Goal: Task Accomplishment & Management: Manage account settings

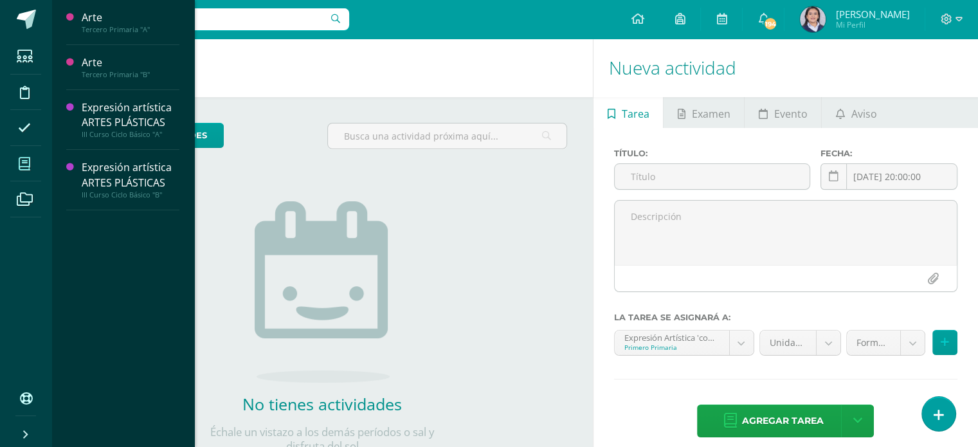
click at [24, 167] on icon at bounding box center [25, 164] width 12 height 13
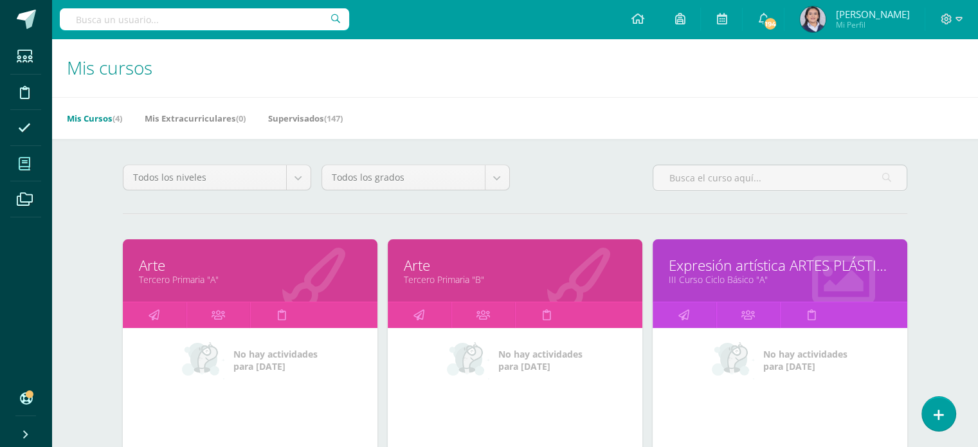
click at [909, 15] on span "[PERSON_NAME]" at bounding box center [873, 14] width 74 height 13
click at [303, 118] on link "Supervisados (147)" at bounding box center [305, 118] width 75 height 21
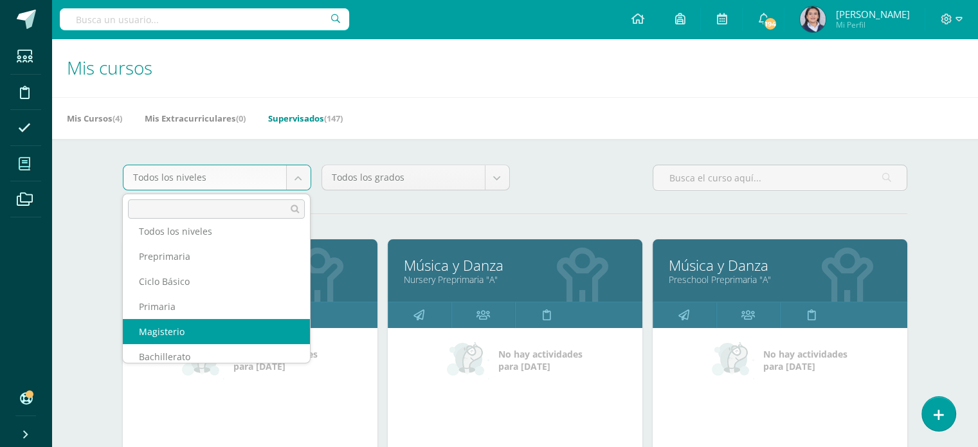
scroll to position [21, 0]
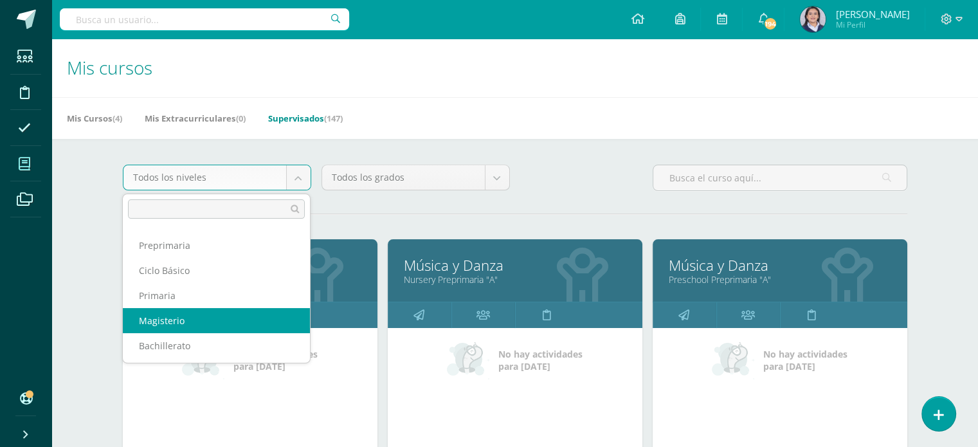
select select "9"
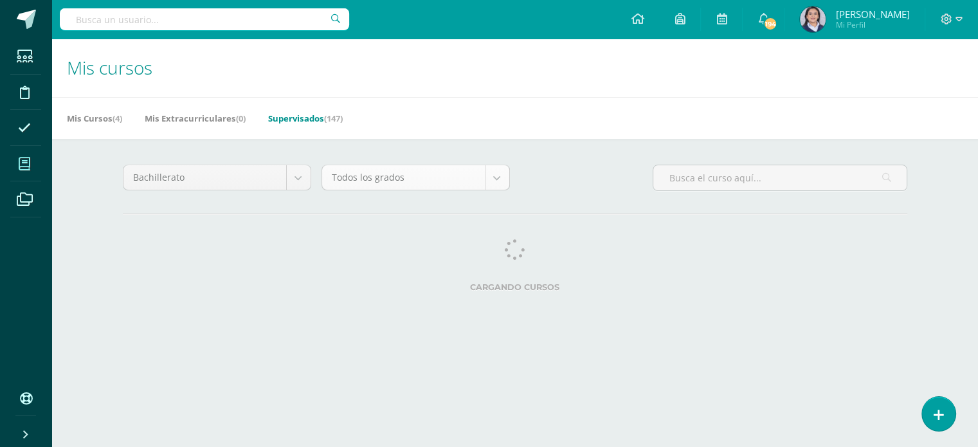
click at [500, 179] on body "Estudiantes Disciplina Asistencia Mis cursos Archivos Soporte Ayuda Reportar un…" at bounding box center [489, 161] width 978 height 323
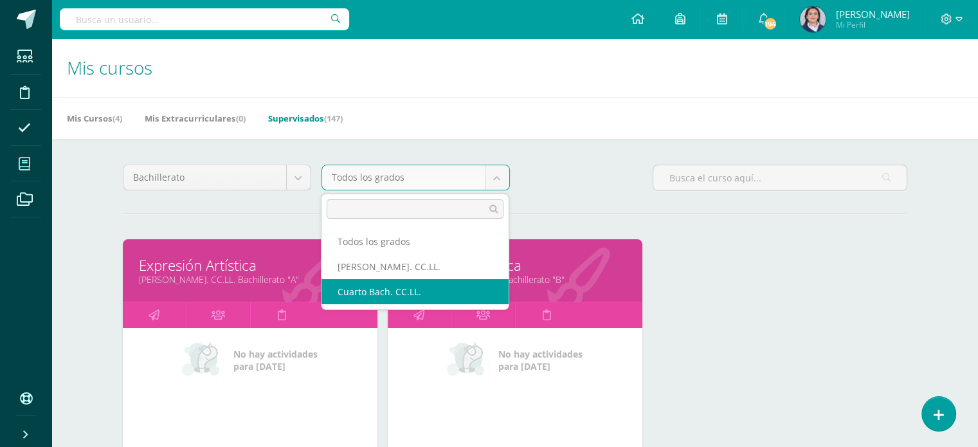
click at [776, 336] on body "Estudiantes Disciplina Asistencia Mis cursos Archivos Soporte Ayuda Reportar un…" at bounding box center [489, 281] width 978 height 563
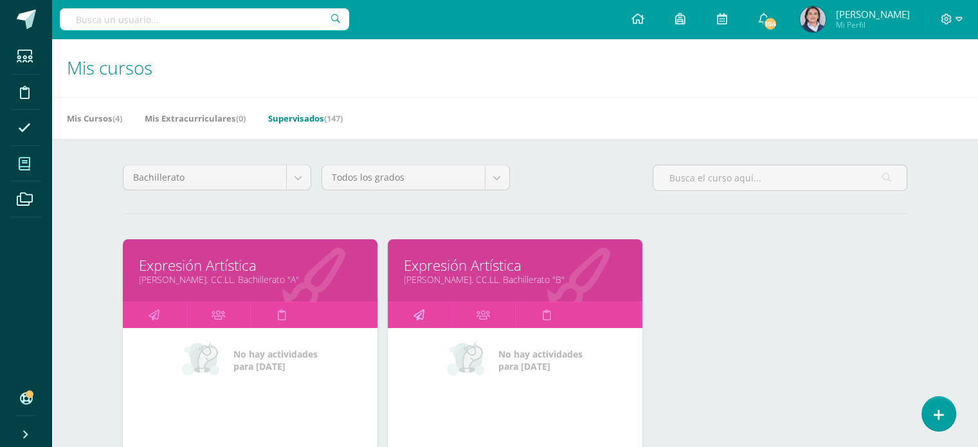
click at [417, 315] on icon at bounding box center [419, 314] width 11 height 25
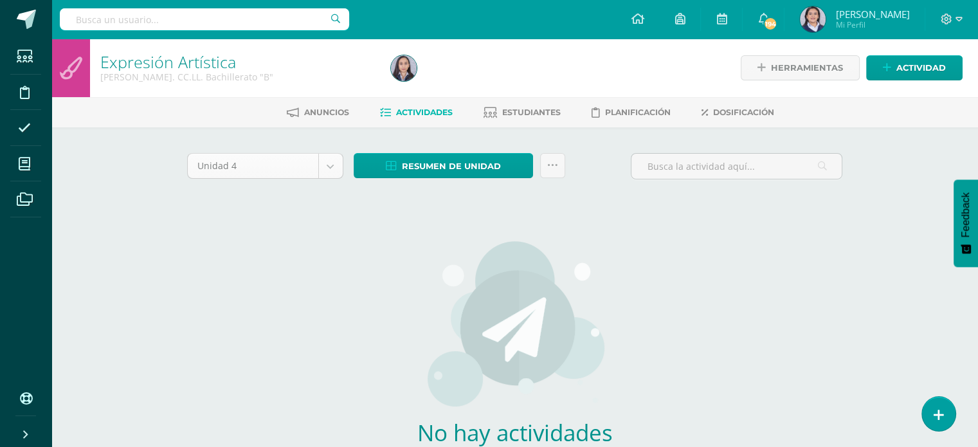
click at [330, 165] on body "Estudiantes Disciplina Asistencia Mis cursos Archivos Soporte Ayuda Reportar un…" at bounding box center [489, 276] width 978 height 553
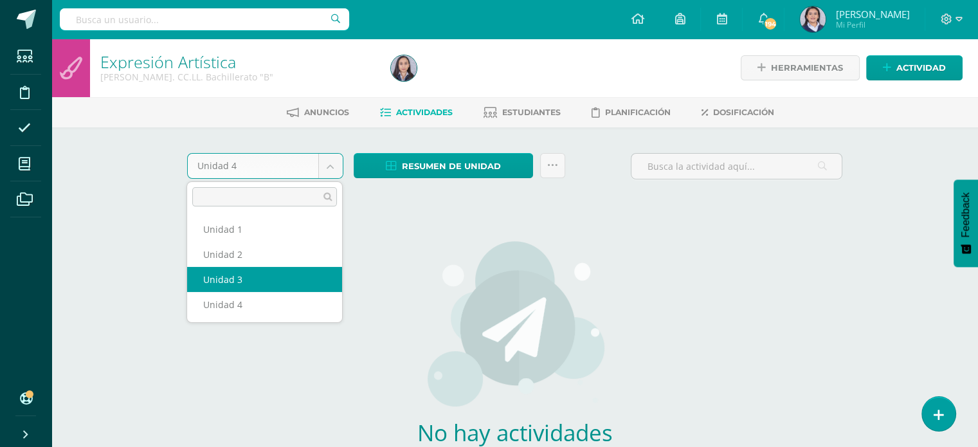
select select "Unidad 3"
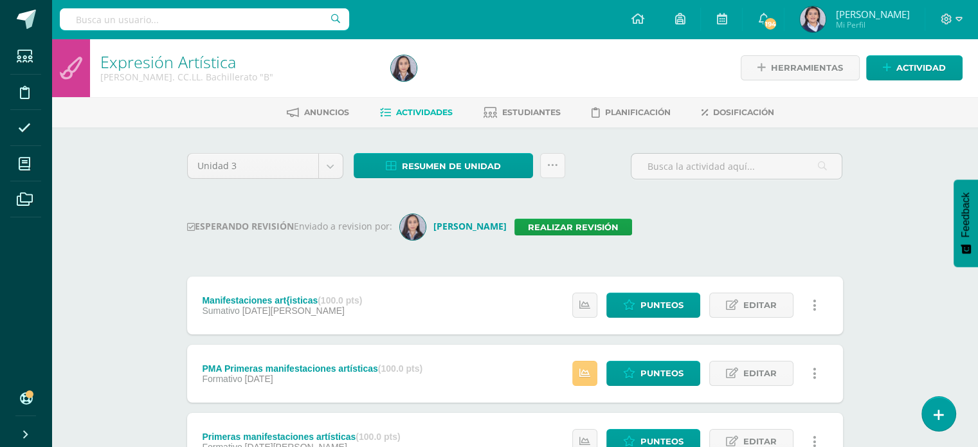
click at [754, 221] on div "ESPERANDO REVISIÓN Enviado a revision por: Ingrid Realizar revisión" at bounding box center [515, 227] width 656 height 26
click at [569, 221] on link "Realizar revisión" at bounding box center [574, 227] width 118 height 17
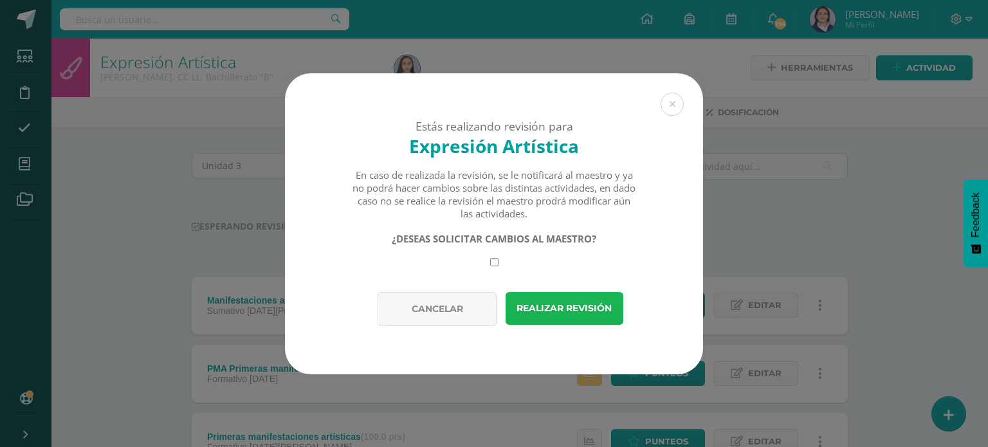
click at [545, 309] on button "Realizar revisión" at bounding box center [565, 308] width 118 height 33
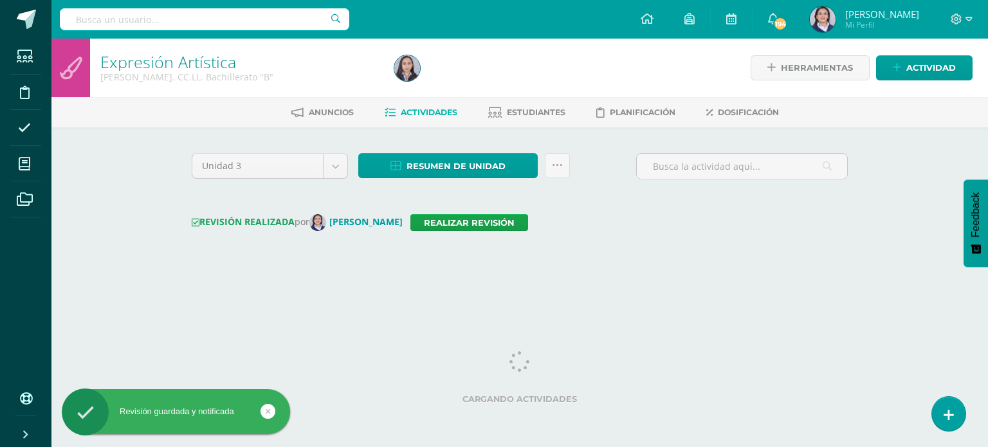
click at [673, 259] on div "Unidad 3 Unidad 1 Unidad 2 Unidad 3 Unidad 4 Resumen de unidad Descargar como H…" at bounding box center [520, 207] width 666 height 109
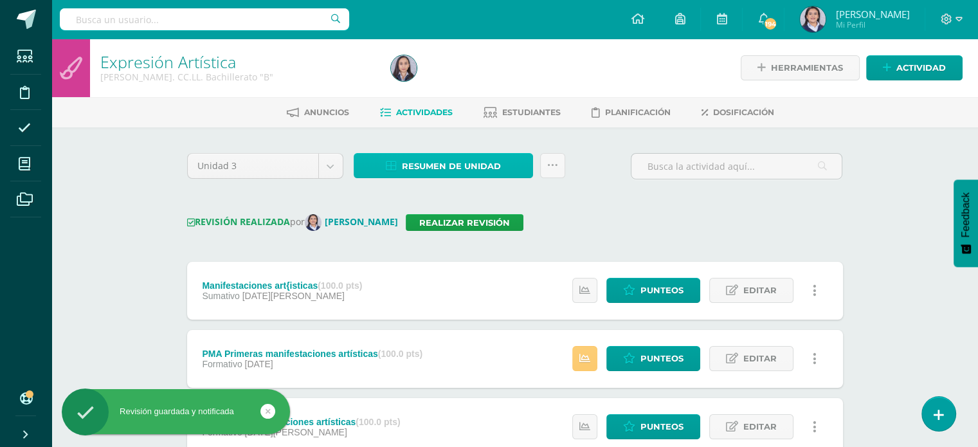
click at [446, 169] on span "Resumen de unidad" at bounding box center [451, 166] width 99 height 24
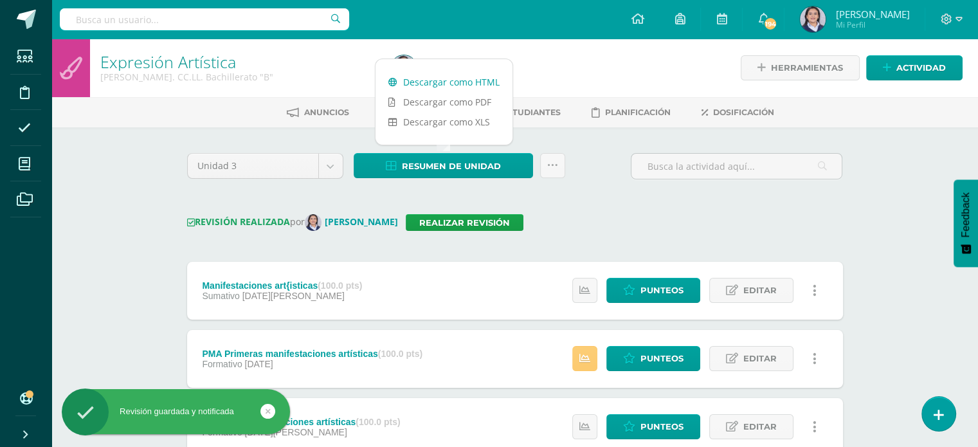
click at [439, 79] on link "Descargar como HTML" at bounding box center [444, 82] width 137 height 20
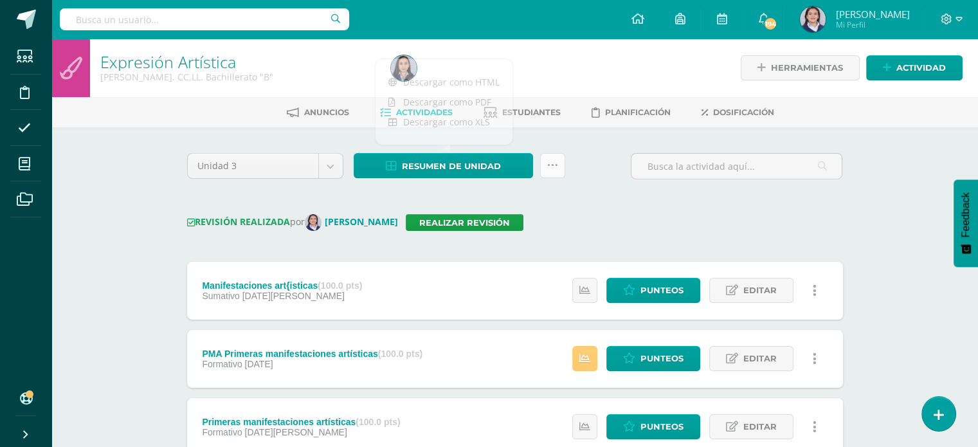
click at [555, 169] on icon at bounding box center [552, 165] width 11 height 11
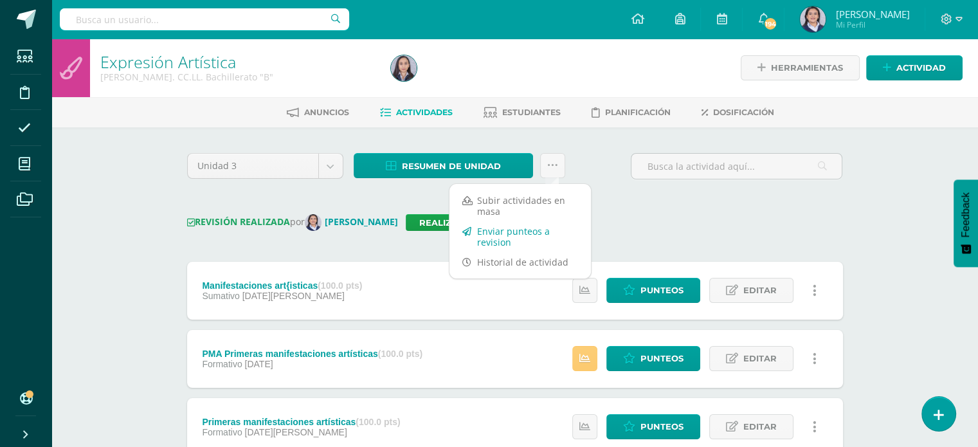
click at [526, 238] on link "Enviar punteos a revision" at bounding box center [521, 236] width 142 height 31
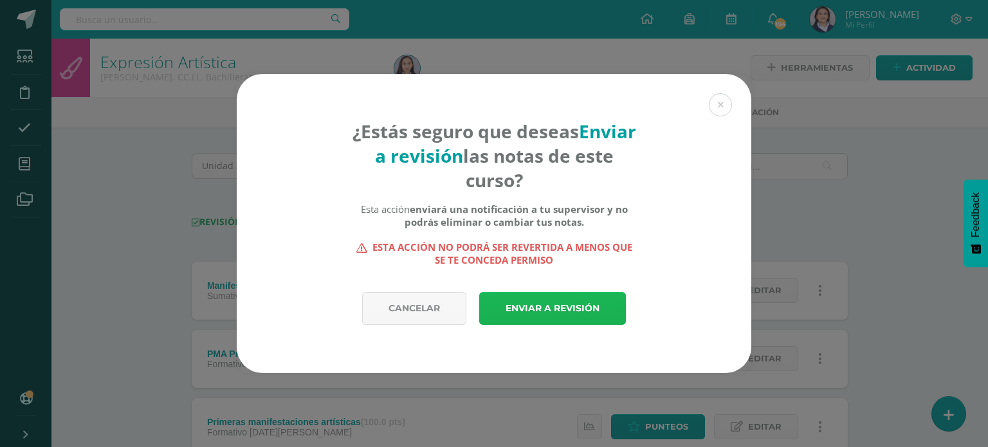
click at [574, 299] on link "Enviar a revisión" at bounding box center [552, 308] width 147 height 33
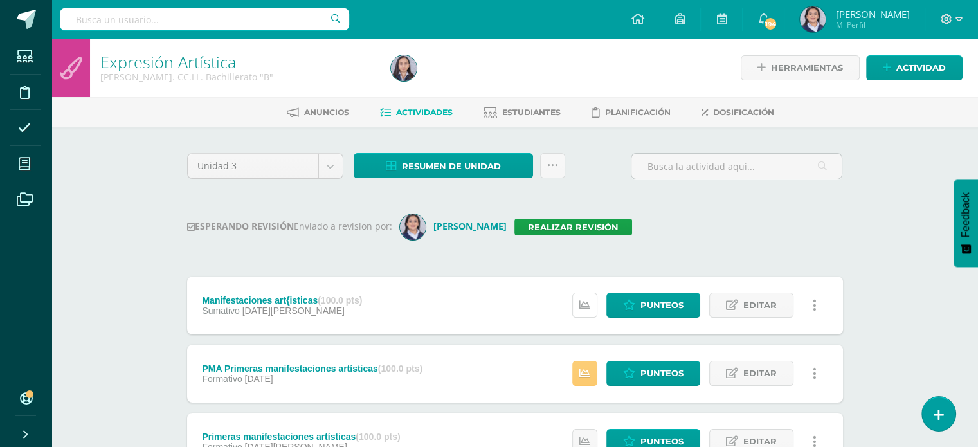
click at [574, 299] on link at bounding box center [584, 305] width 25 height 25
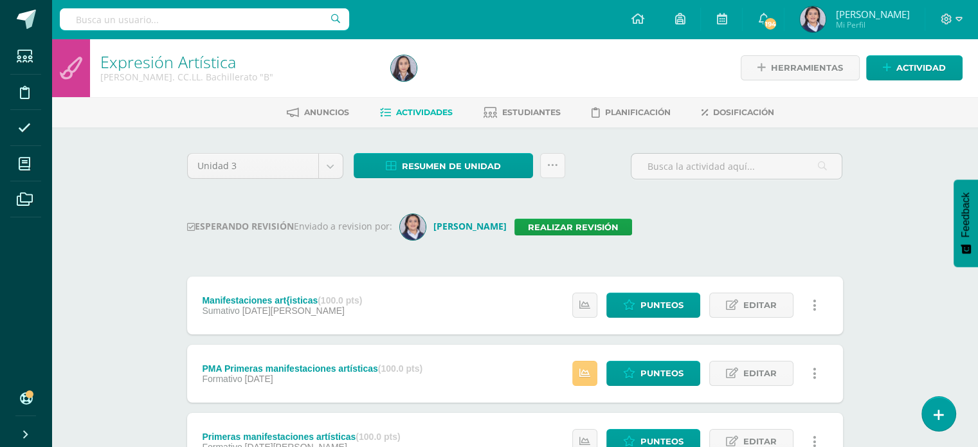
click at [901, 208] on div "Expresión Artística Quinto Bach. CC.LL. Bachillerato "B" Herramientas Detalle d…" at bounding box center [514, 434] width 927 height 791
